Goal: Task Accomplishment & Management: Complete application form

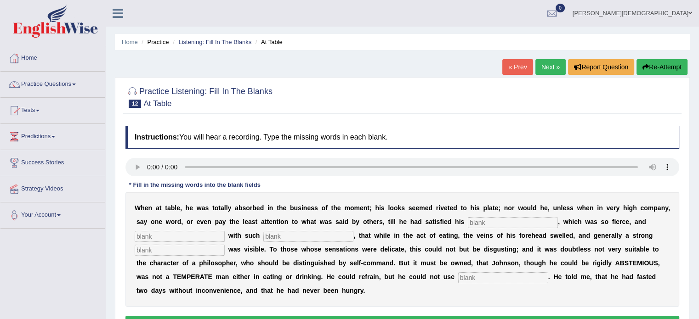
click at [27, 55] on link "Home" at bounding box center [52, 56] width 105 height 23
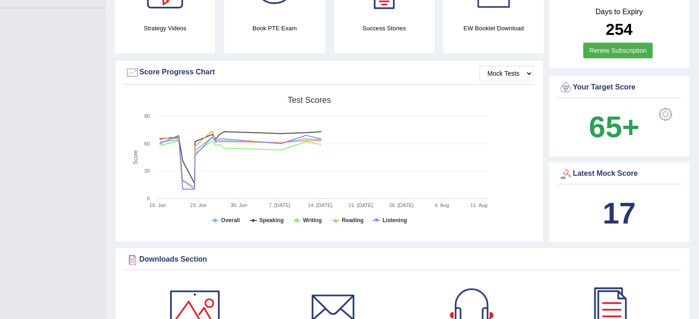
scroll to position [199, 0]
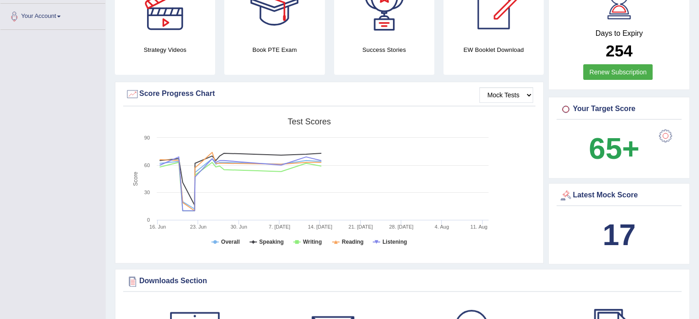
click at [663, 133] on div at bounding box center [665, 136] width 18 height 18
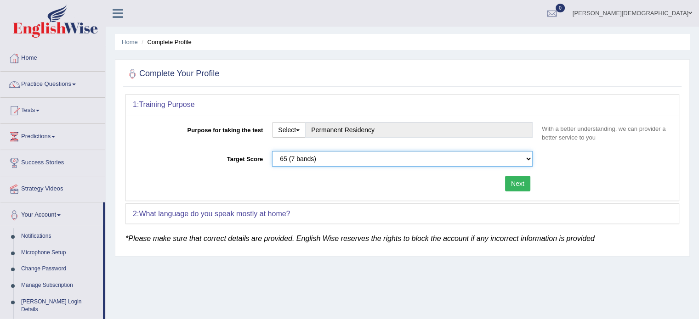
click at [524, 156] on select "Please select the correct value 50 (6 bands) 58 (6.5 bands) 65 (7 bands) 79 (8 …" at bounding box center [402, 159] width 261 height 16
click at [525, 154] on select "Please select the correct value 50 (6 bands) 58 (6.5 bands) 65 (7 bands) 79 (8 …" at bounding box center [402, 159] width 261 height 16
click at [522, 155] on select "Please select the correct value 50 (6 bands) 58 (6.5 bands) 65 (7 bands) 79 (8 …" at bounding box center [402, 159] width 261 height 16
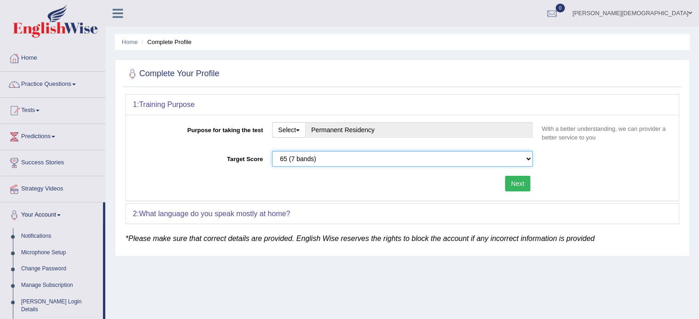
click at [522, 155] on select "Please select the correct value 50 (6 bands) 58 (6.5 bands) 65 (7 bands) 79 (8 …" at bounding box center [402, 159] width 261 height 16
click at [520, 185] on button "Next" at bounding box center [517, 184] width 25 height 16
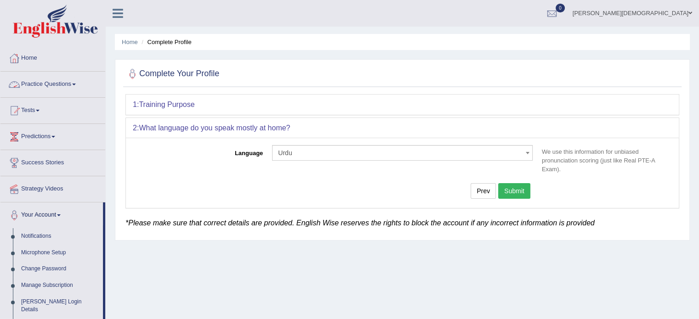
click at [33, 63] on link "Home" at bounding box center [52, 56] width 105 height 23
